Goal: Information Seeking & Learning: Check status

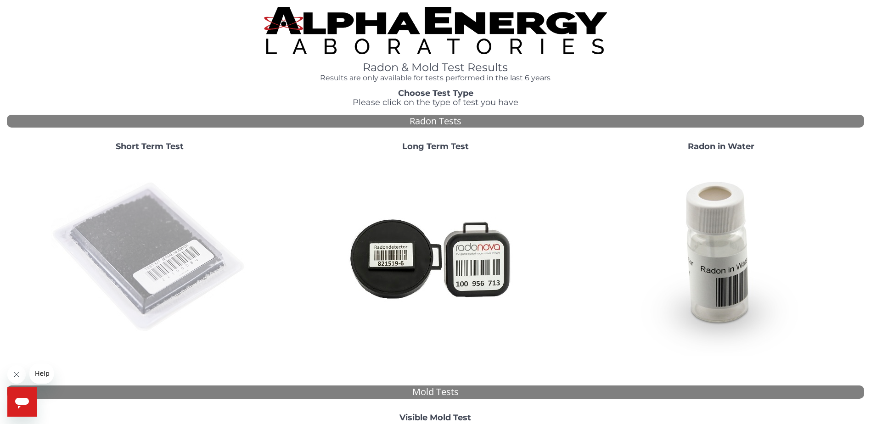
click at [192, 260] on img at bounding box center [149, 257] width 197 height 197
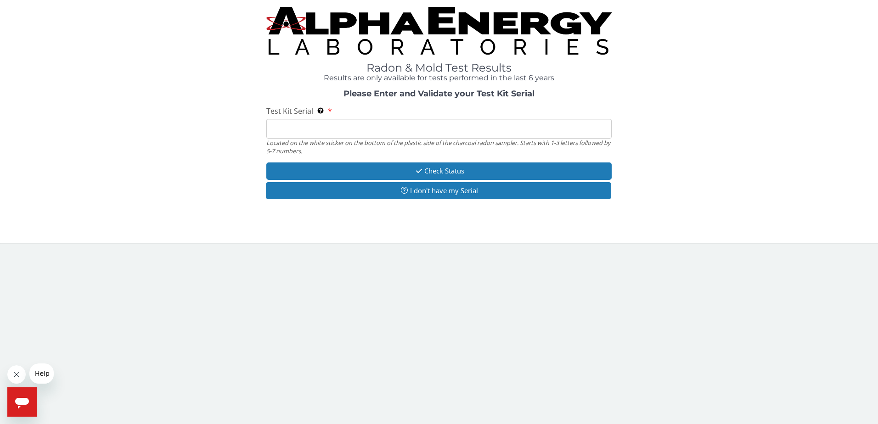
click at [299, 132] on input "Test Kit Serial Located on the white sticker on the bottom of the plastic side …" at bounding box center [439, 129] width 346 height 20
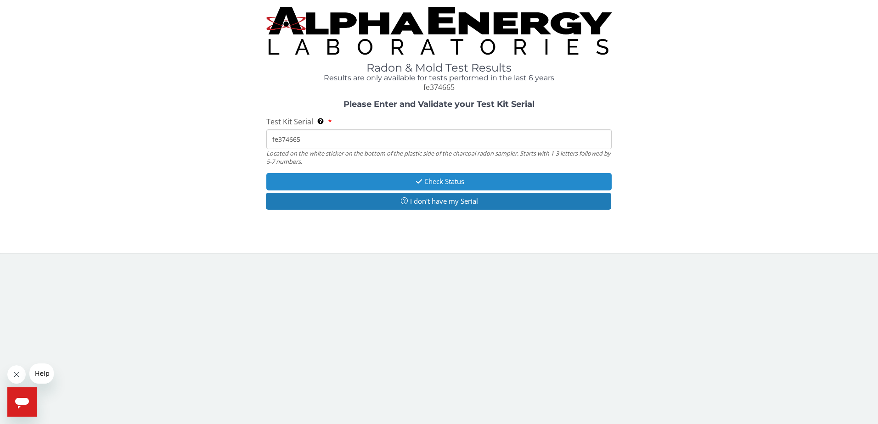
type input "fe374665"
click at [392, 186] on button "Check Status" at bounding box center [439, 181] width 346 height 17
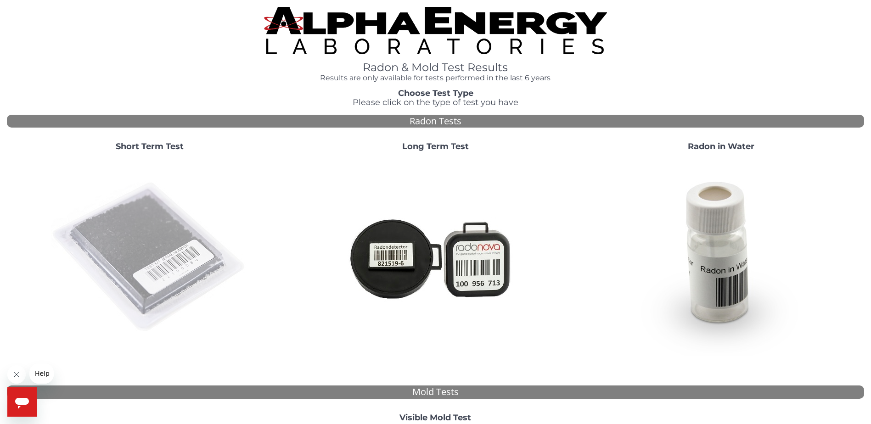
click at [158, 224] on img at bounding box center [149, 257] width 197 height 197
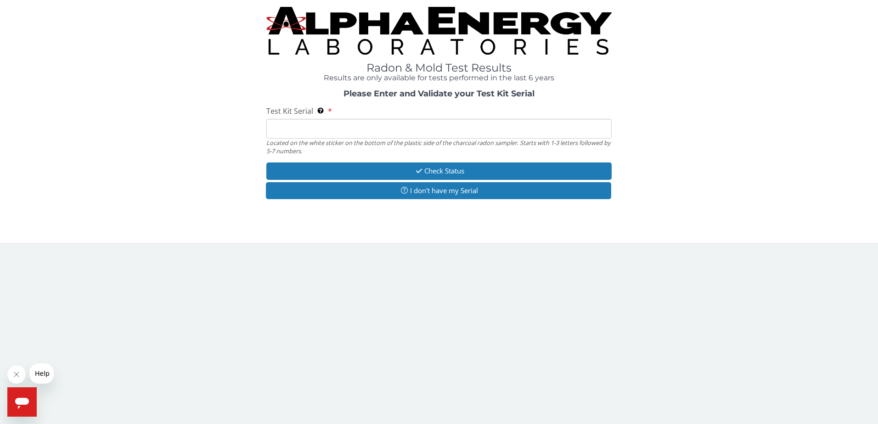
click at [340, 128] on input "Test Kit Serial Located on the white sticker on the bottom of the plastic side …" at bounding box center [439, 129] width 346 height 20
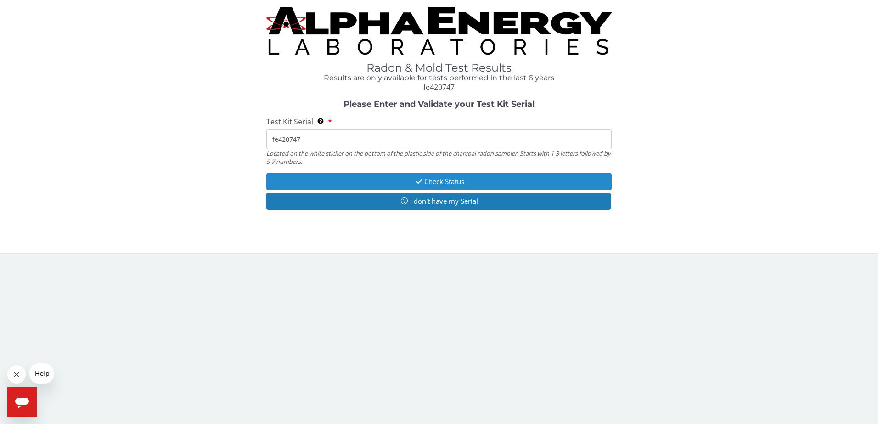
type input "fe420747"
click at [421, 180] on icon "button" at bounding box center [419, 181] width 11 height 7
